Goal: Information Seeking & Learning: Learn about a topic

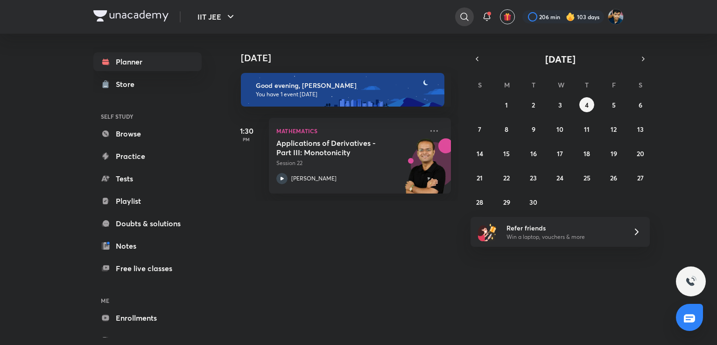
click at [459, 16] on icon at bounding box center [464, 16] width 11 height 11
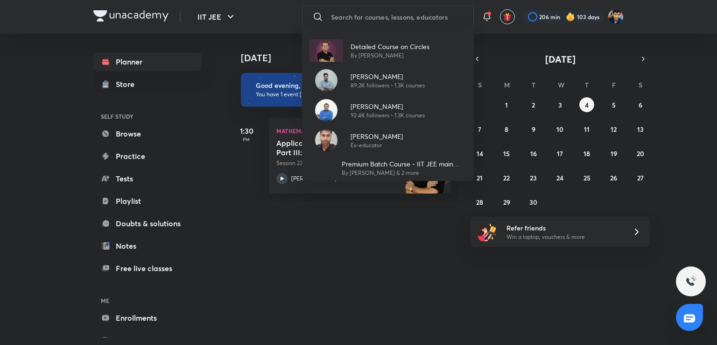
click at [536, 24] on div "Detailed Course on Circles By [PERSON_NAME] [PERSON_NAME] 89.2K followers • 1.3…" at bounding box center [358, 172] width 717 height 345
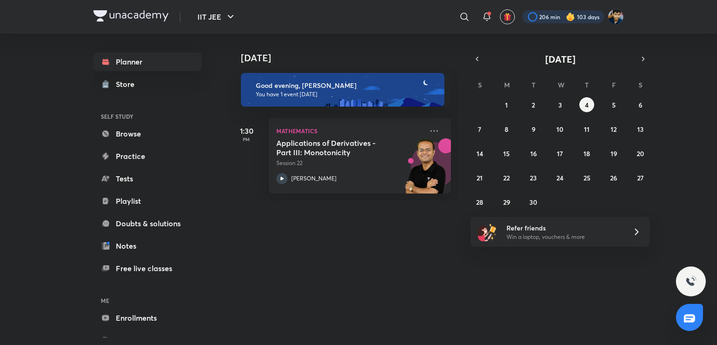
click at [536, 13] on div at bounding box center [563, 16] width 82 height 13
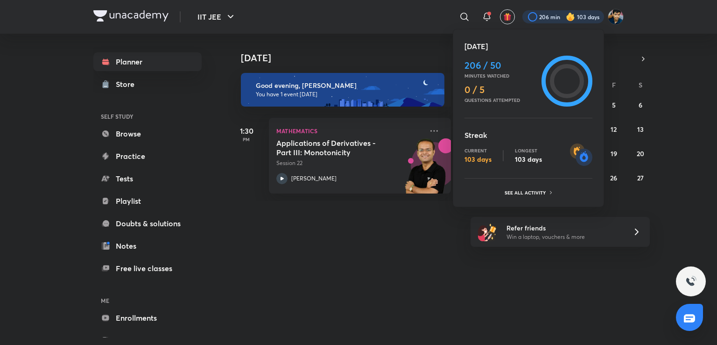
click at [478, 322] on div at bounding box center [358, 172] width 717 height 345
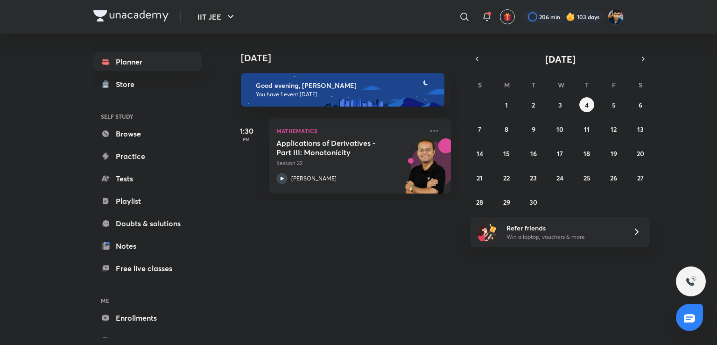
click at [478, 322] on div "[DATE] [DATE] Good evening, [PERSON_NAME] You have 1 event [DATE] 1:30 PM Mathe…" at bounding box center [426, 185] width 396 height 303
click at [349, 239] on div "[DATE] [DATE] Good evening, [PERSON_NAME] You have 1 event [DATE] 1:30 PM Mathe…" at bounding box center [426, 185] width 396 height 303
click at [457, 15] on div at bounding box center [464, 16] width 19 height 19
